Goal: Check status

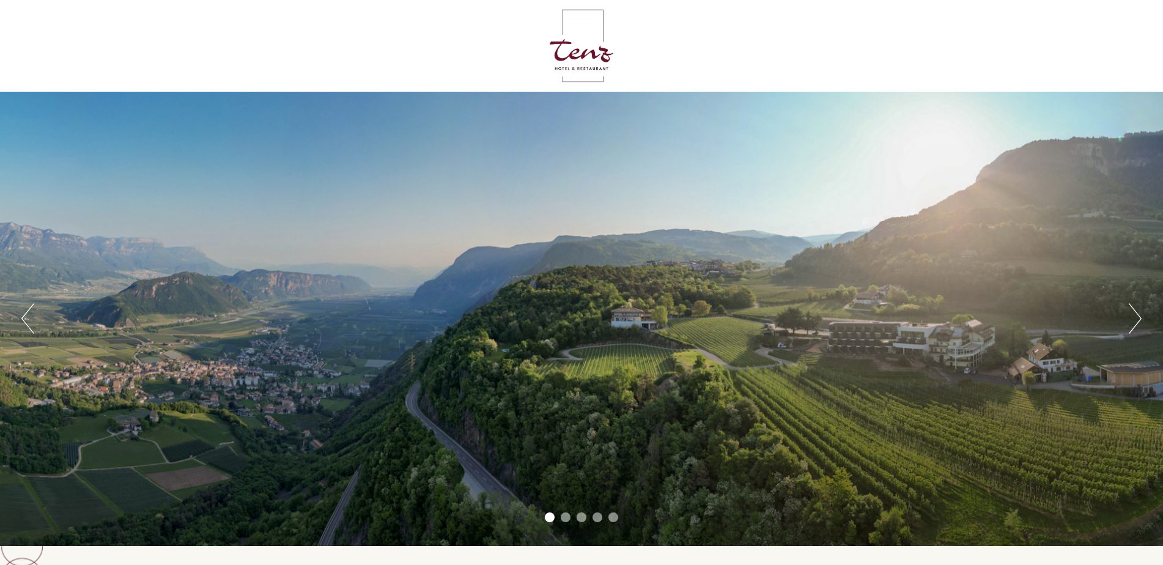
scroll to position [409, 0]
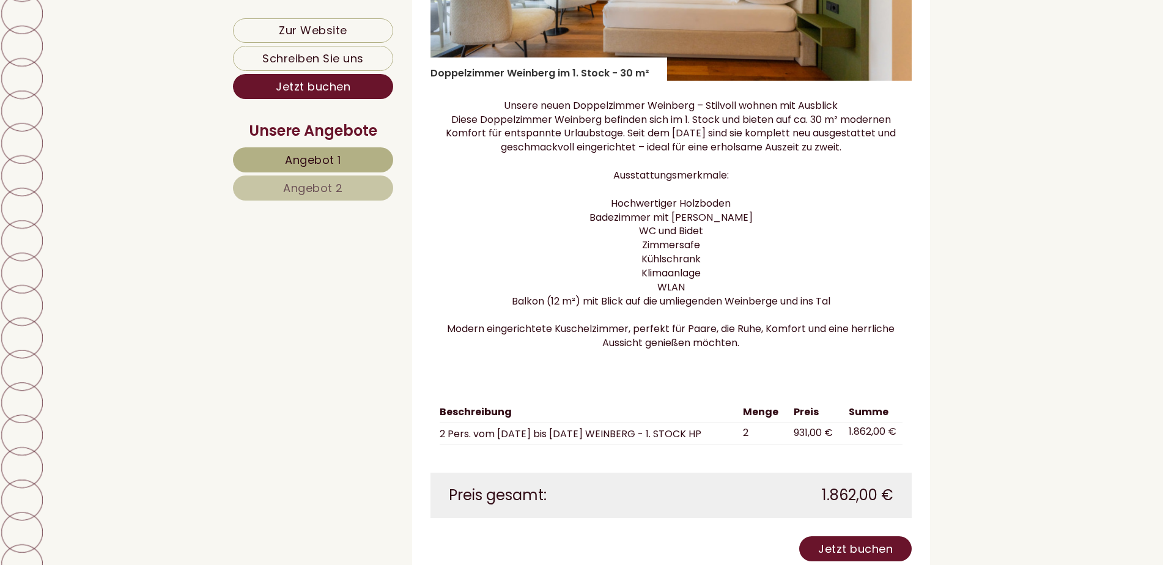
scroll to position [2324, 0]
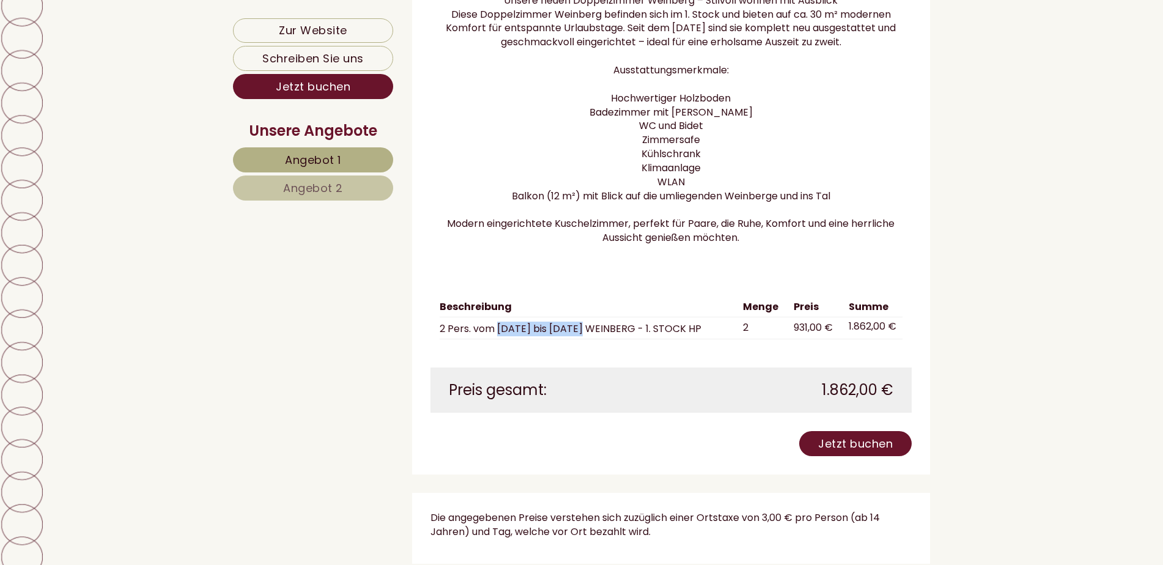
drag, startPoint x: 496, startPoint y: 342, endPoint x: 566, endPoint y: 351, distance: 70.3
click at [566, 339] on td "2 Pers. vom [DATE] bis [DATE] WEINBERG - 1. STOCK HP" at bounding box center [589, 328] width 299 height 22
click at [573, 360] on div "Beschreibung Menge Preis Summe 2 Pers. vom 11.09. bis 18.09. WEINBERG - 1. STOC…" at bounding box center [671, 319] width 482 height 98
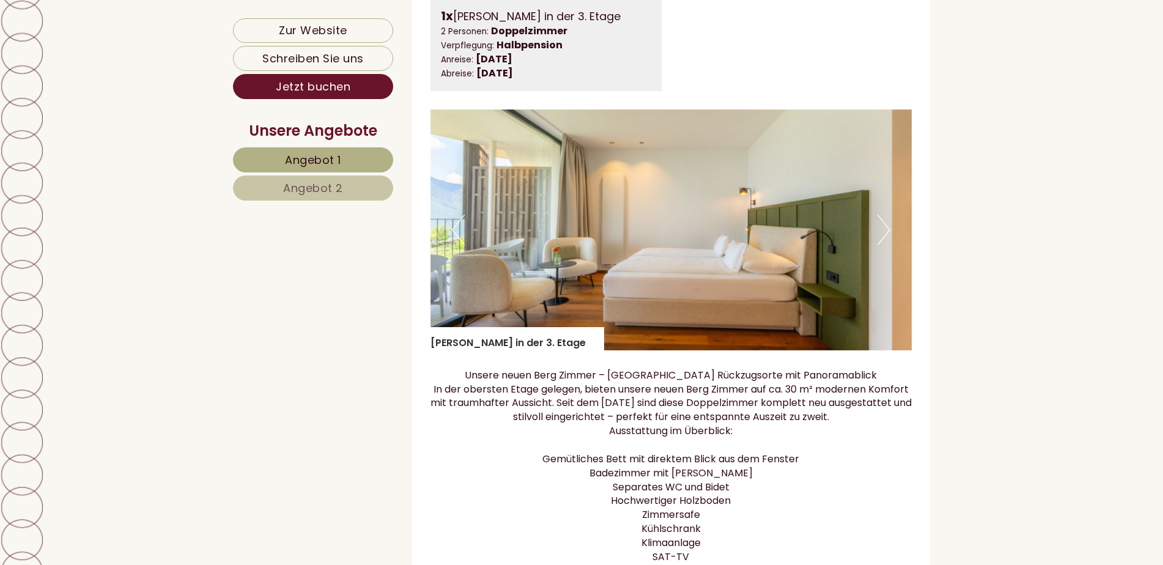
scroll to position [917, 0]
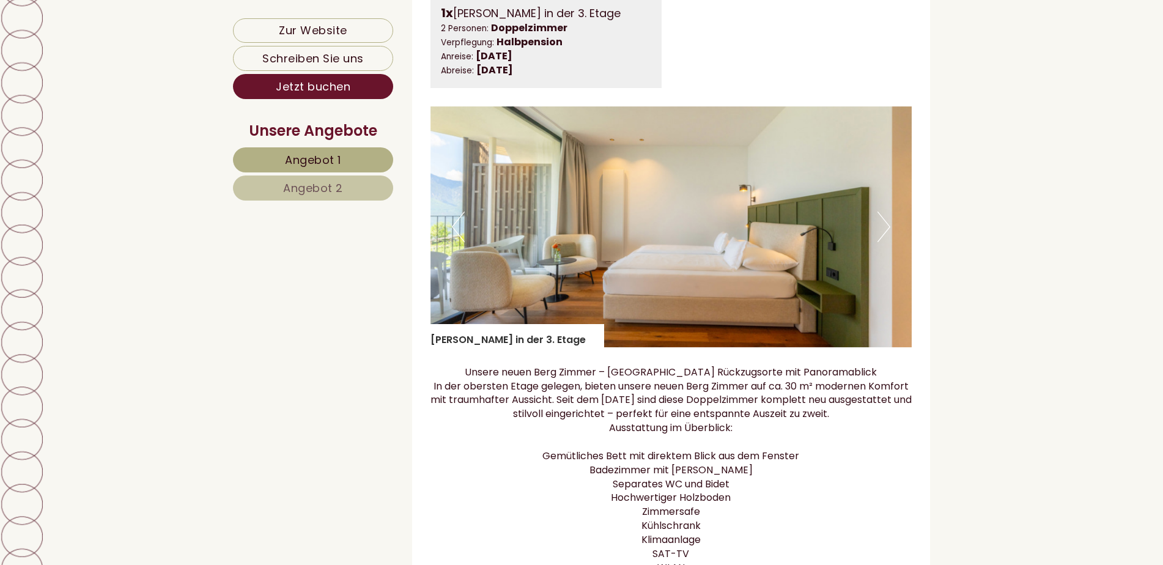
drag, startPoint x: 518, startPoint y: 70, endPoint x: 618, endPoint y: 91, distance: 101.9
click at [618, 78] on div "Anreise: [DATE] Abreise: [GEOGRAPHIC_DATA][DATE]" at bounding box center [546, 64] width 211 height 28
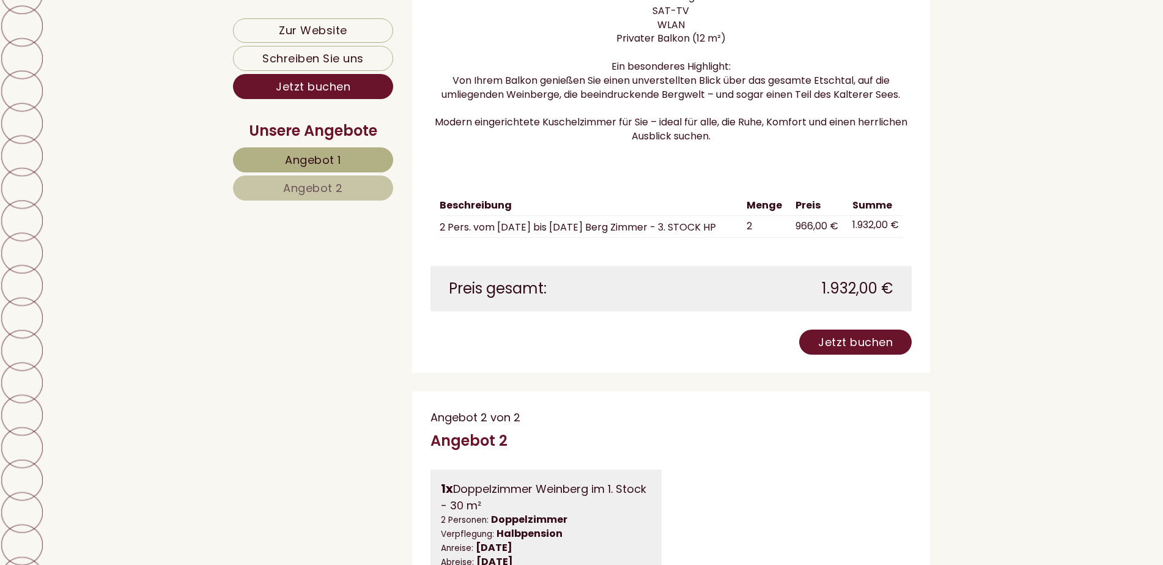
scroll to position [1468, 0]
